Goal: Check status: Check status

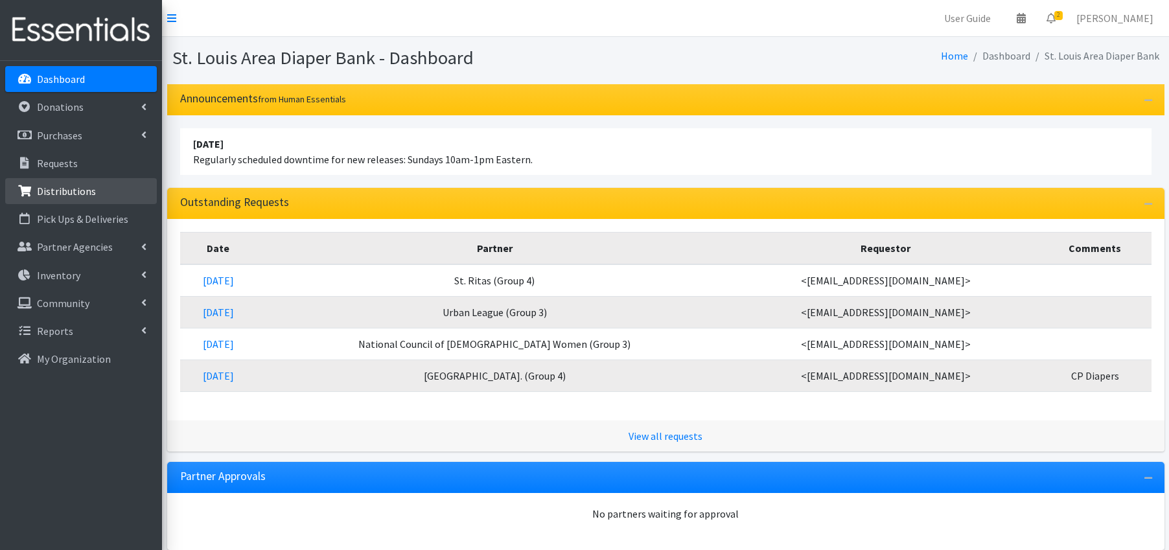
click at [74, 192] on p "Distributions" at bounding box center [66, 191] width 59 height 13
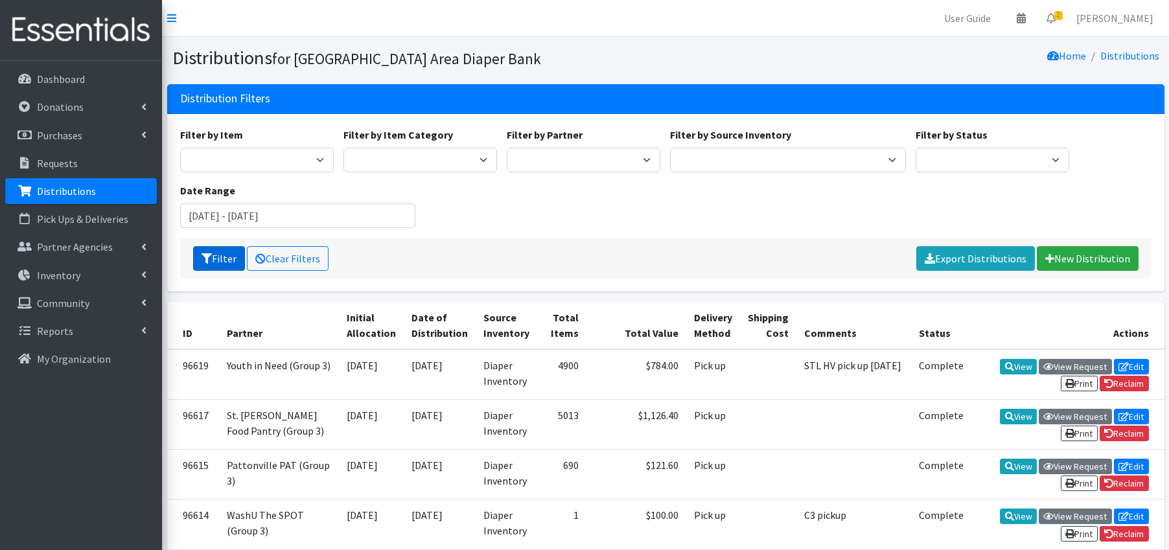
click at [224, 253] on button "Filter" at bounding box center [219, 258] width 52 height 25
click at [276, 222] on input "[DATE] - [DATE]" at bounding box center [298, 216] width 236 height 25
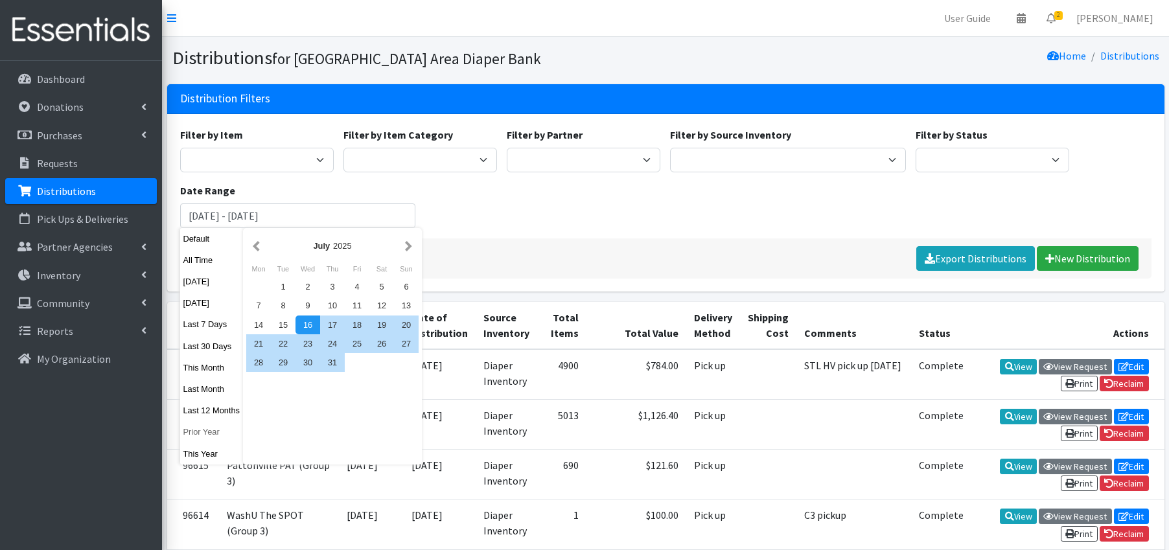
click at [215, 432] on button "Prior Year" at bounding box center [212, 432] width 64 height 19
type input "[DATE] - [DATE]"
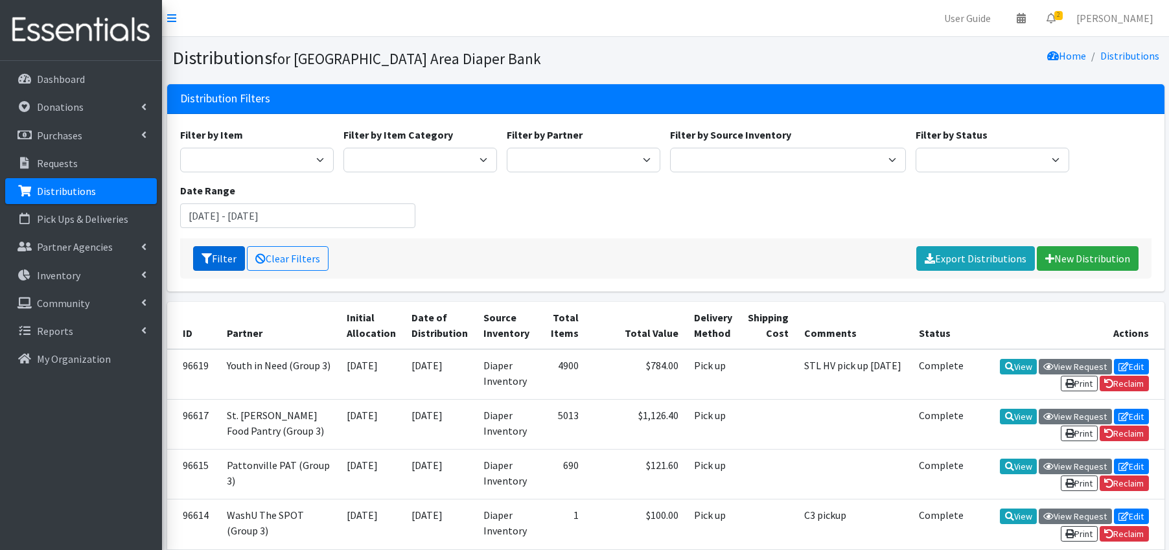
click at [217, 253] on button "Filter" at bounding box center [219, 258] width 52 height 25
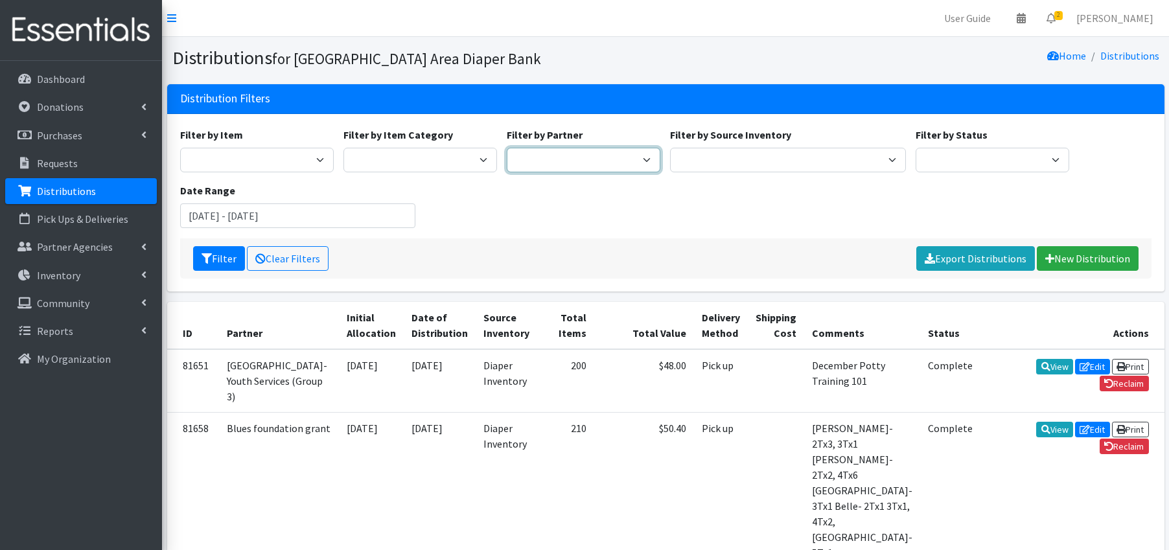
click at [637, 160] on select "Affinia Healthcare (Group 2) Annie Malone (Group 1) Assistance League of St. Lo…" at bounding box center [584, 160] width 154 height 25
select select "2986"
click at [233, 259] on button "Filter" at bounding box center [219, 258] width 52 height 25
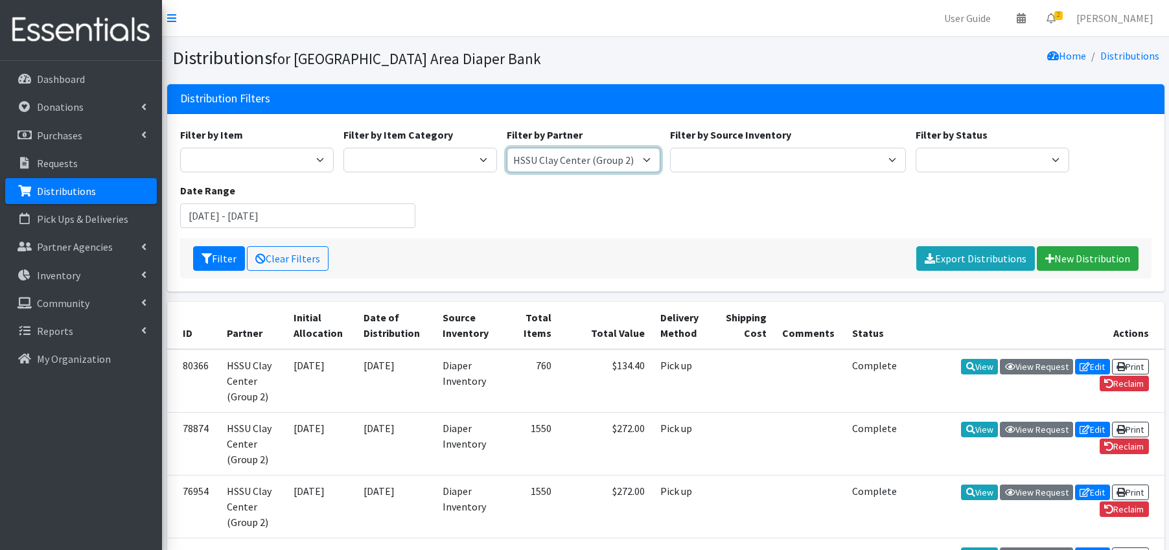
click at [647, 162] on select "Affinia Healthcare (Group 2) [PERSON_NAME] (Group 1) Assistance League of St. L…" at bounding box center [584, 160] width 154 height 25
click at [271, 211] on input "[DATE] - [DATE]" at bounding box center [298, 216] width 236 height 25
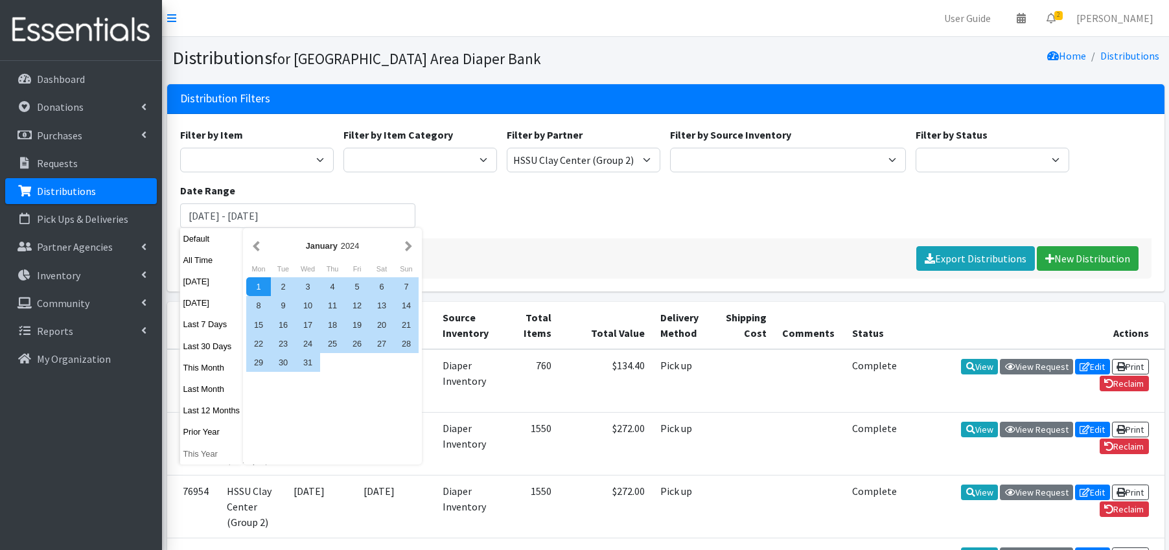
click at [207, 452] on button "This Year" at bounding box center [212, 454] width 64 height 19
type input "[DATE] - [DATE]"
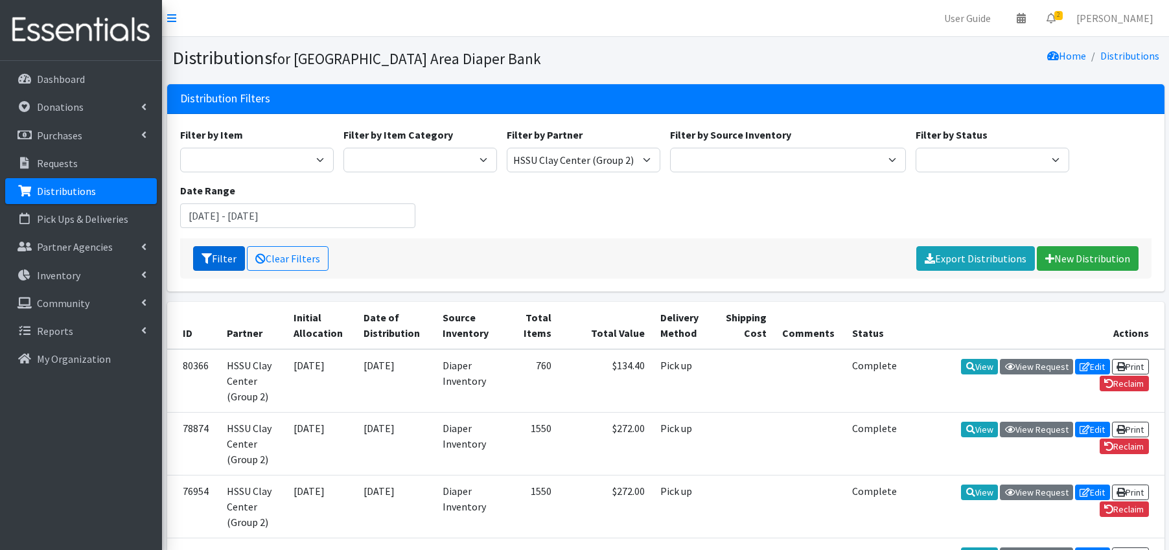
click at [227, 251] on button "Filter" at bounding box center [219, 258] width 52 height 25
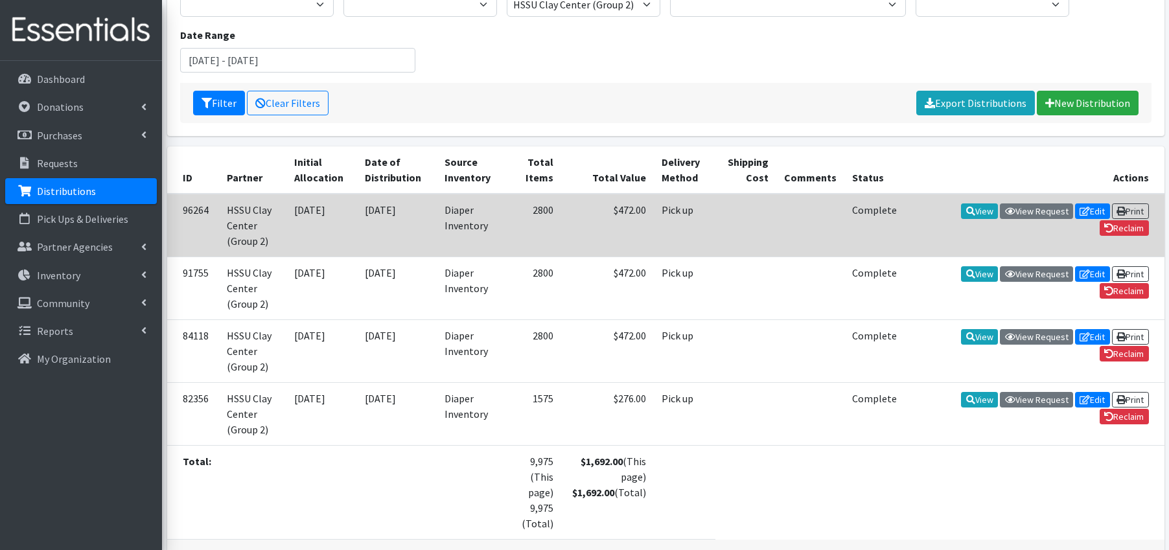
scroll to position [164, 0]
